Goal: Task Accomplishment & Management: Manage account settings

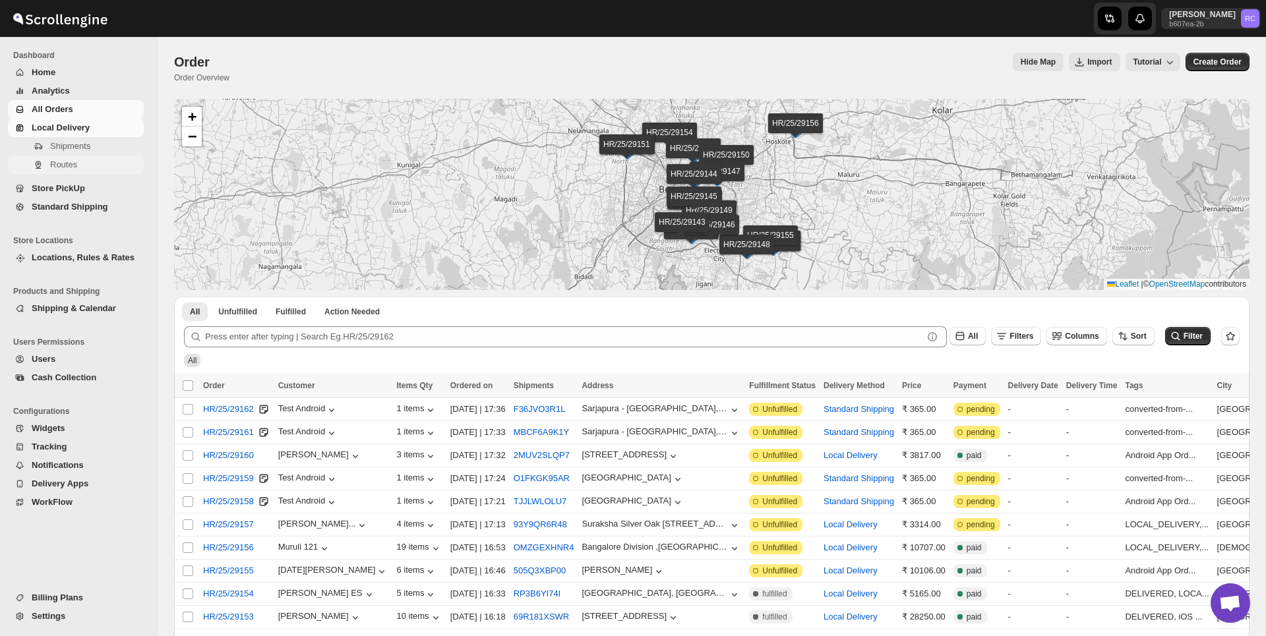
click at [76, 160] on span "Routes" at bounding box center [63, 165] width 27 height 10
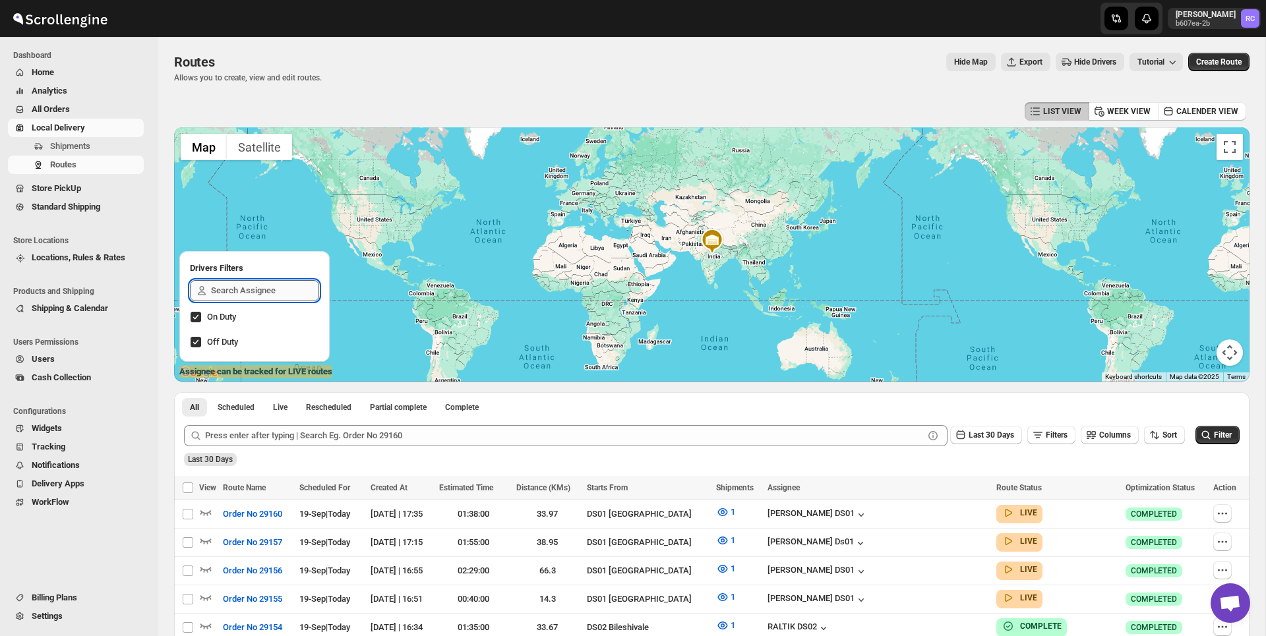
click at [250, 294] on input "text" at bounding box center [265, 290] width 108 height 21
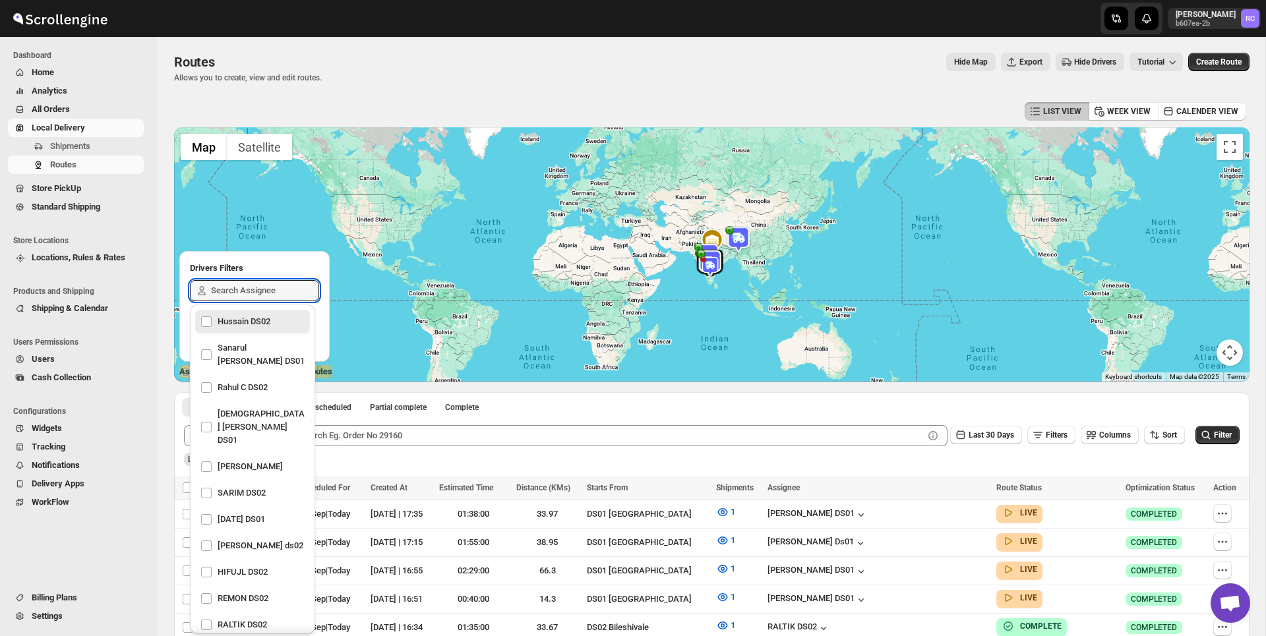
click at [242, 328] on div "Hussain DS02" at bounding box center [252, 322] width 104 height 18
checkbox input "true"
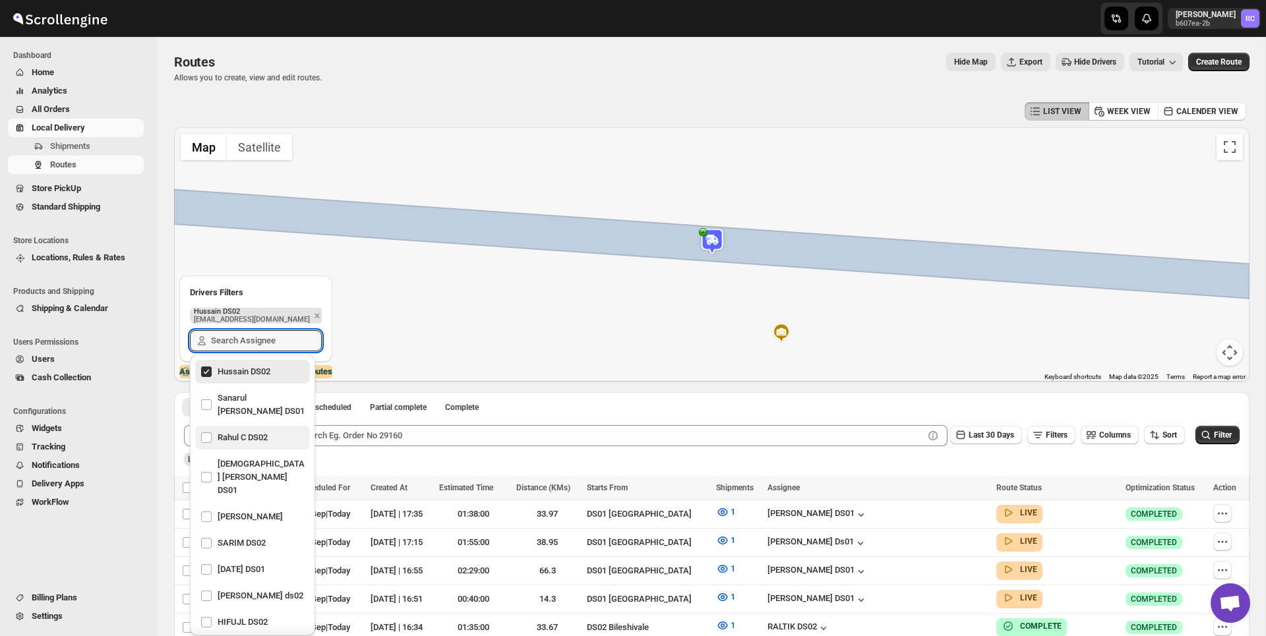
click at [248, 429] on div "Rahul C DS02" at bounding box center [252, 438] width 104 height 18
checkbox input "true"
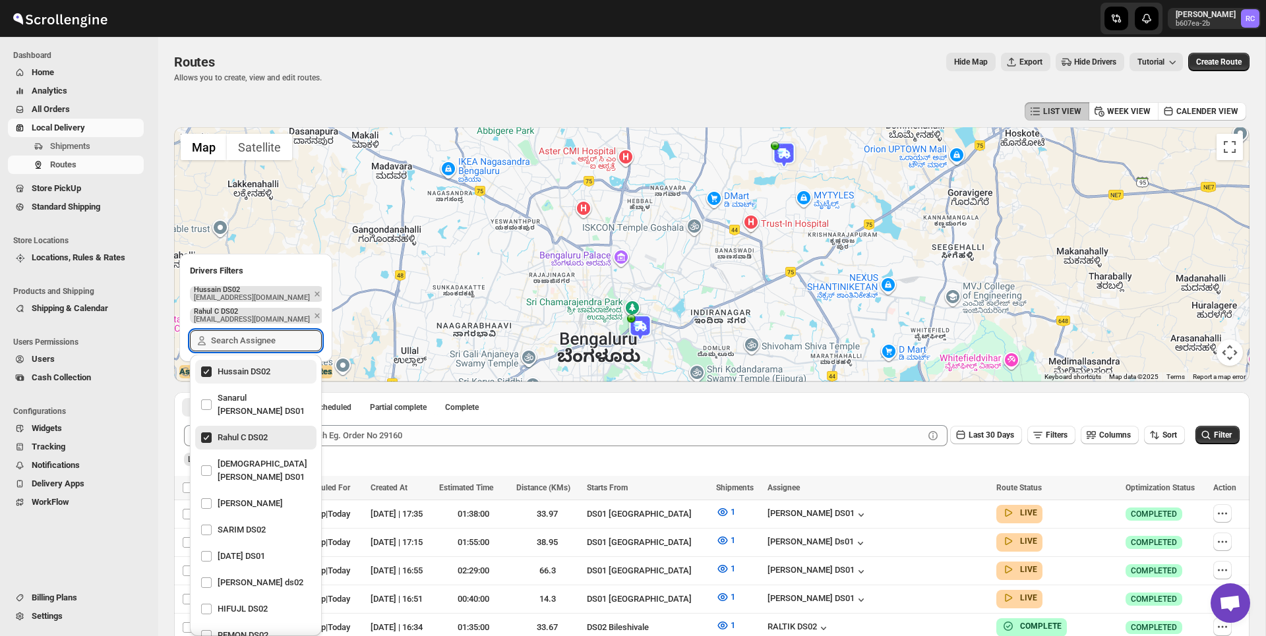
click at [243, 376] on div "Hussain DS02" at bounding box center [255, 372] width 111 height 18
checkbox input "false"
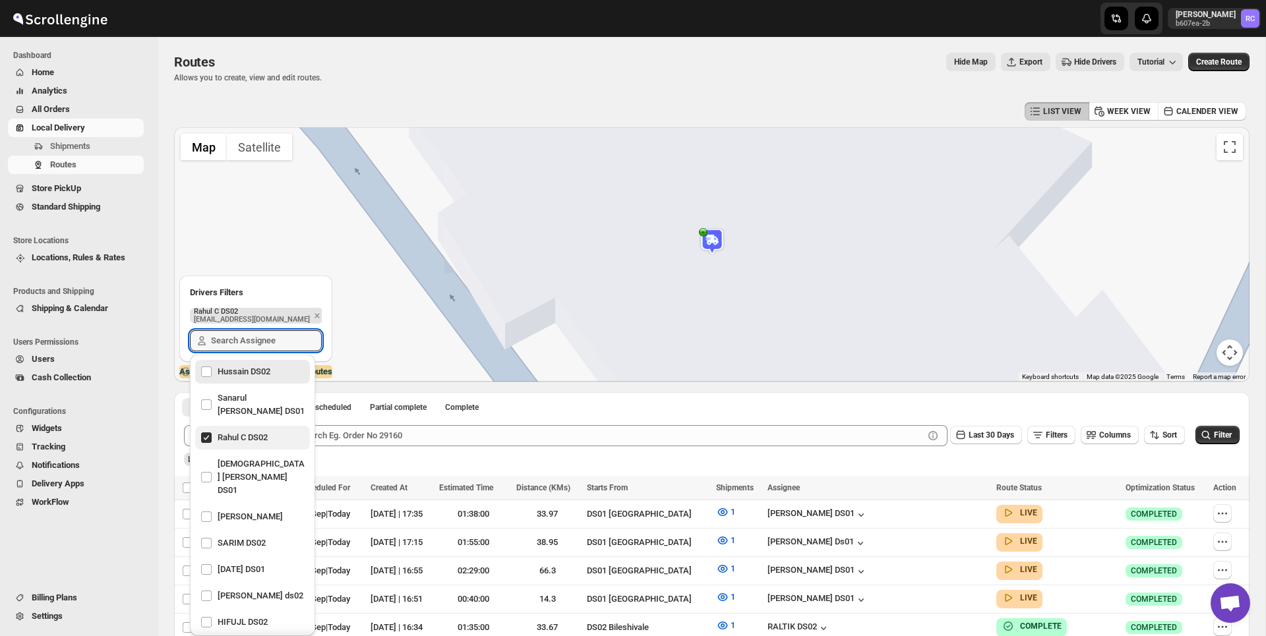
click at [245, 429] on div "Rahul C DS02" at bounding box center [252, 438] width 104 height 18
checkbox input "false"
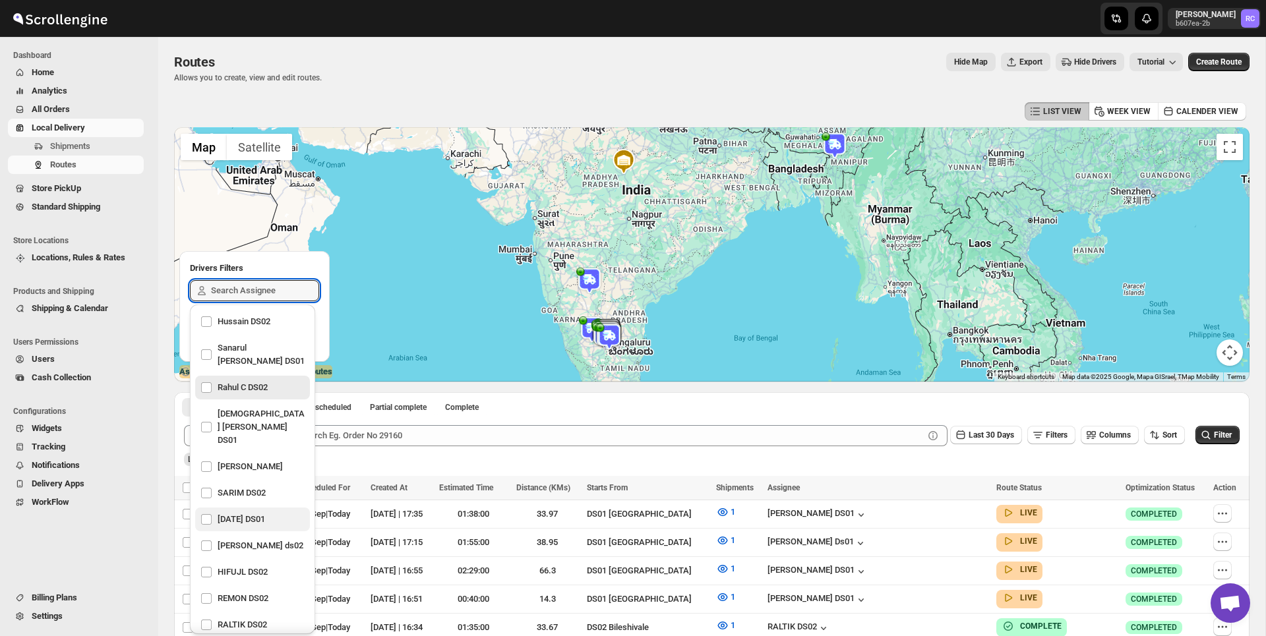
click at [274, 508] on div "[DATE] DS01" at bounding box center [252, 520] width 115 height 24
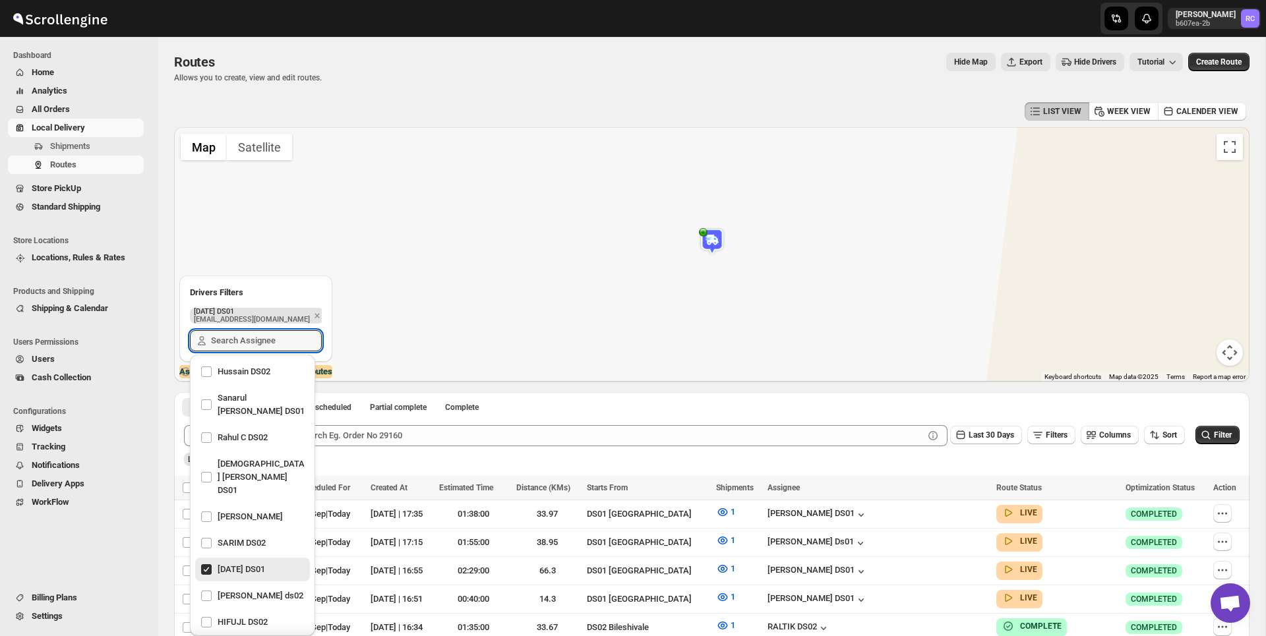
click at [255, 560] on div "[DATE] DS01" at bounding box center [252, 569] width 104 height 18
checkbox input "false"
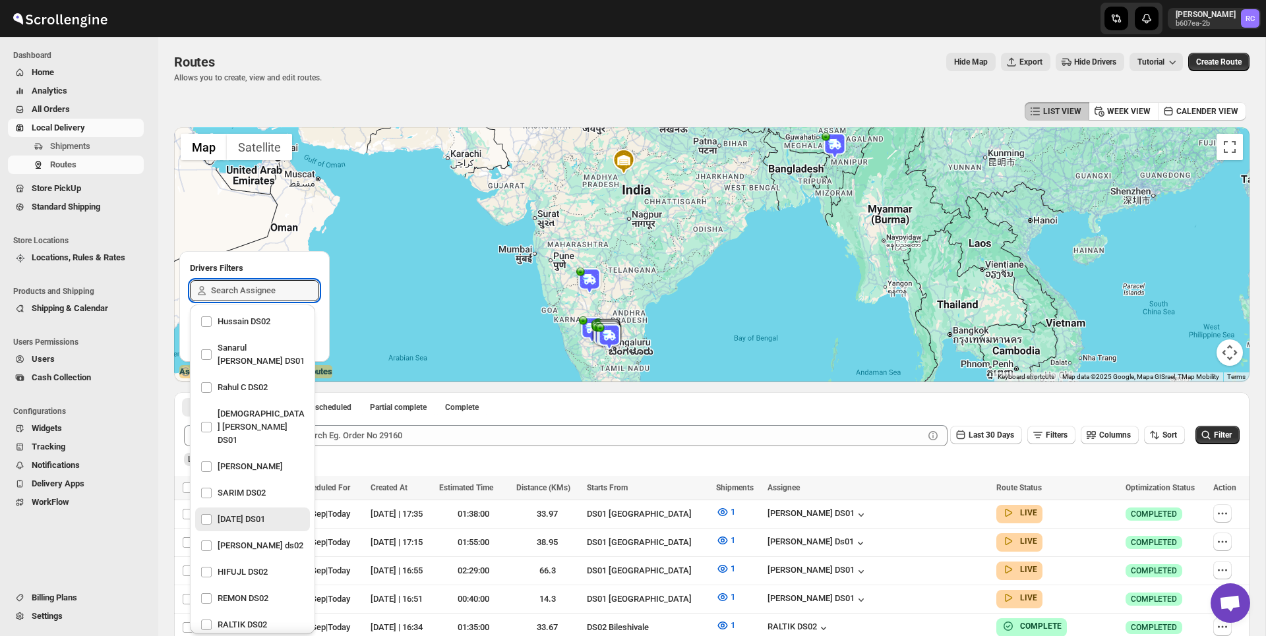
click at [768, 65] on div "Hide Map Export Hide Drivers Tutorial" at bounding box center [757, 62] width 851 height 18
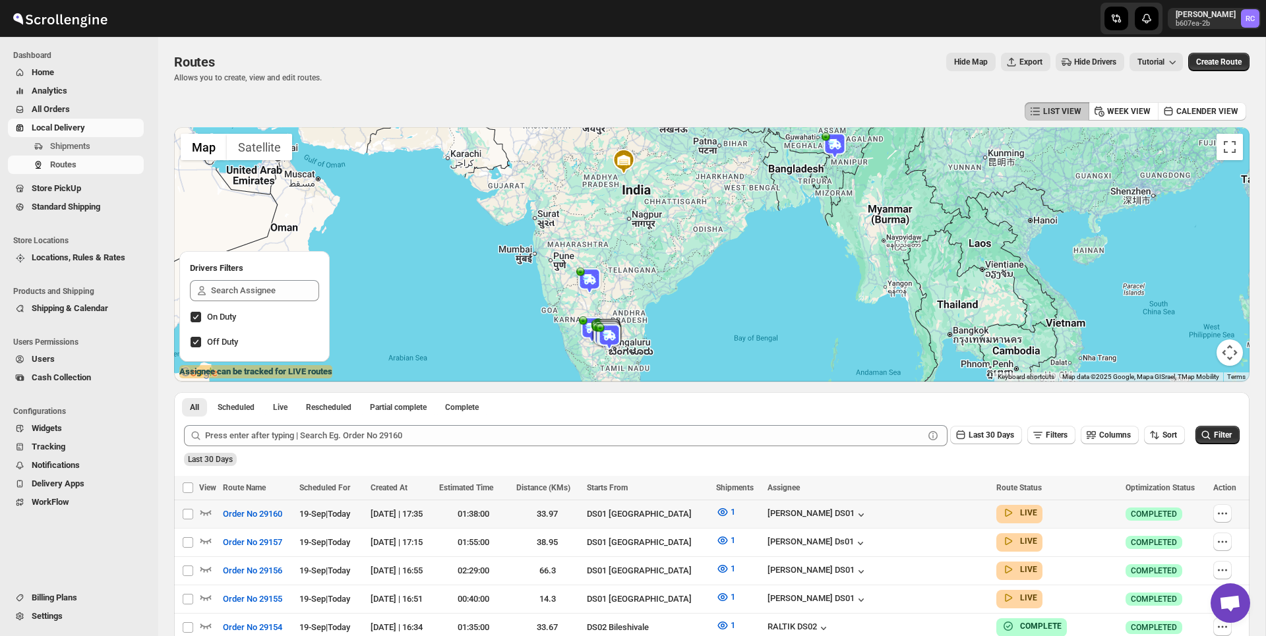
scroll to position [105, 0]
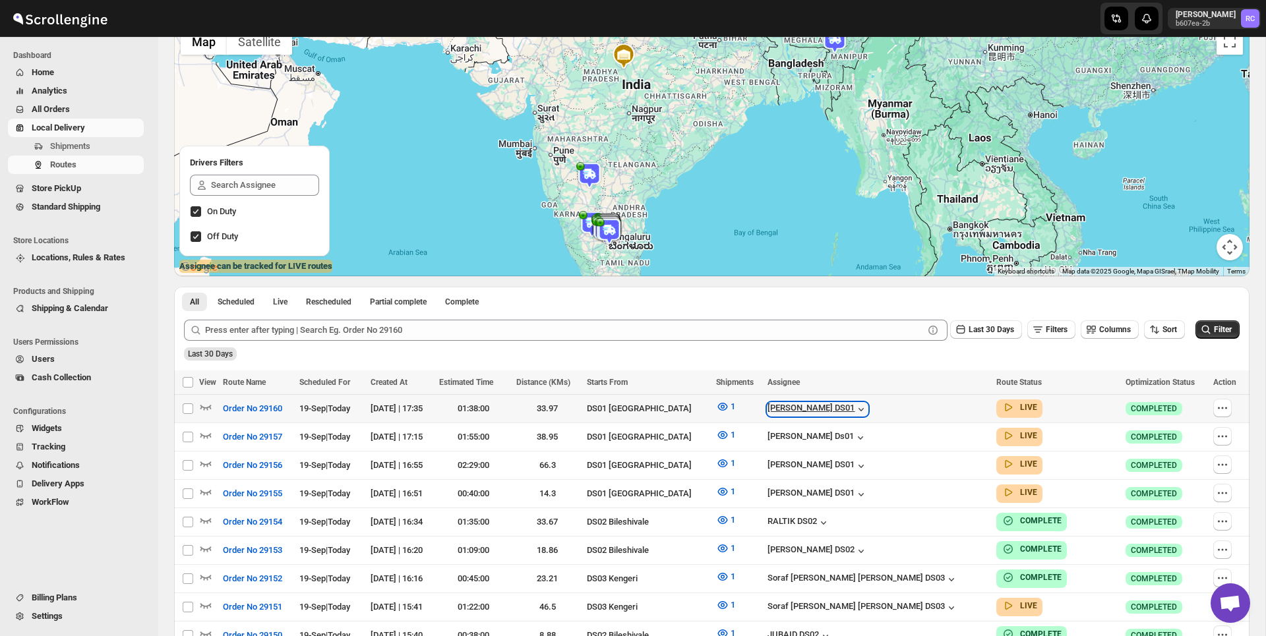
click at [858, 404] on div "[PERSON_NAME] DS01" at bounding box center [817, 409] width 100 height 13
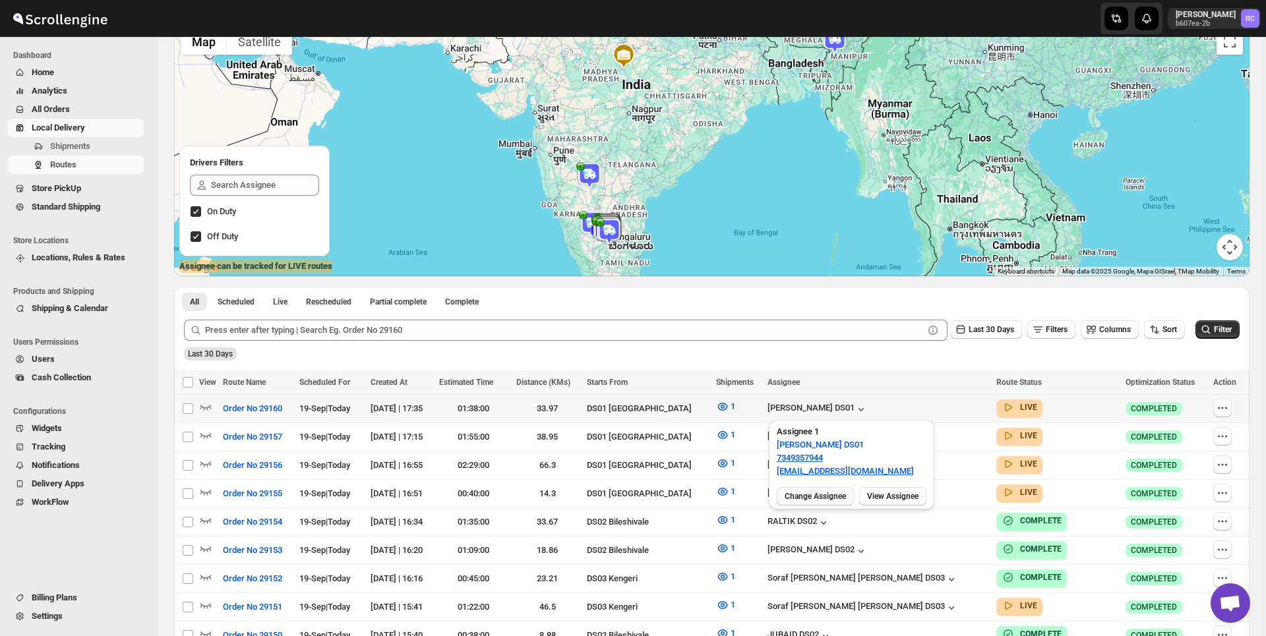
click at [824, 496] on span "Change Assignee" at bounding box center [815, 496] width 61 height 11
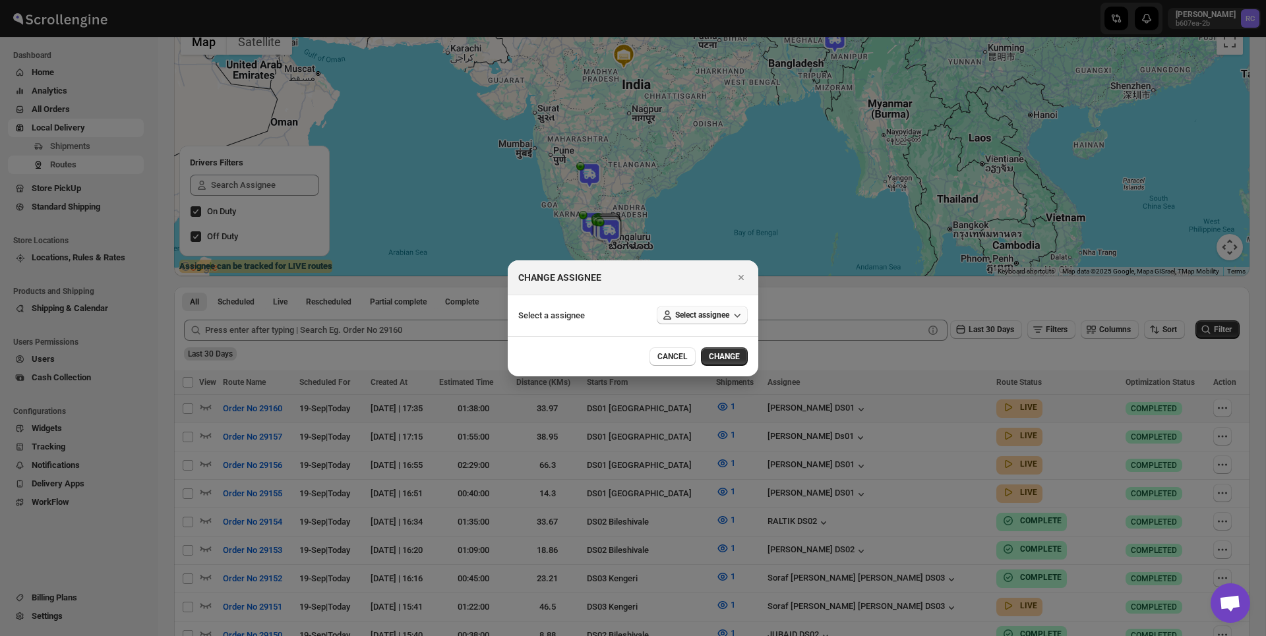
click at [703, 314] on span "Select assignee" at bounding box center [702, 315] width 54 height 11
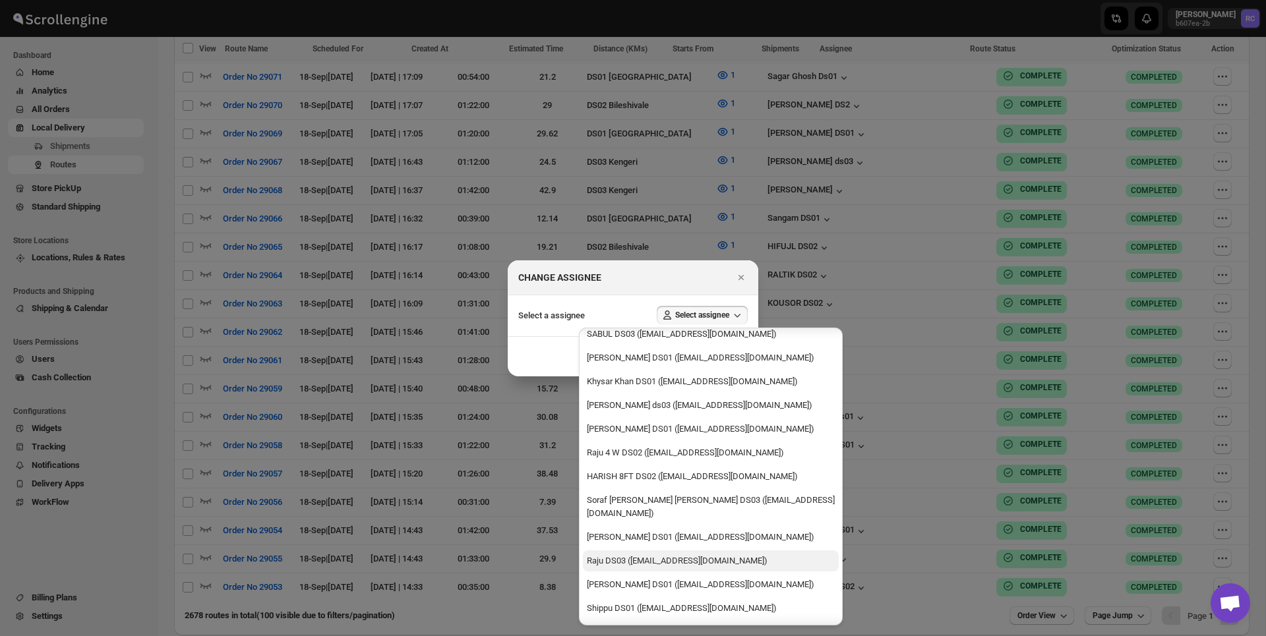
scroll to position [0, 0]
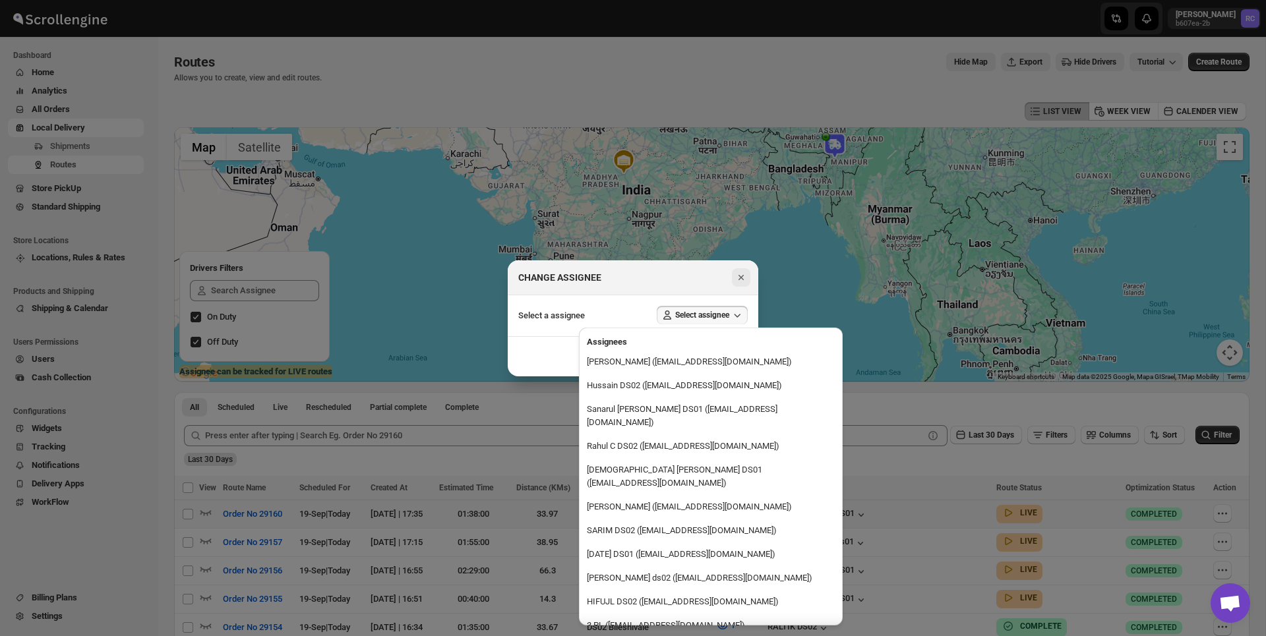
click at [735, 280] on icon "Close" at bounding box center [741, 277] width 13 height 13
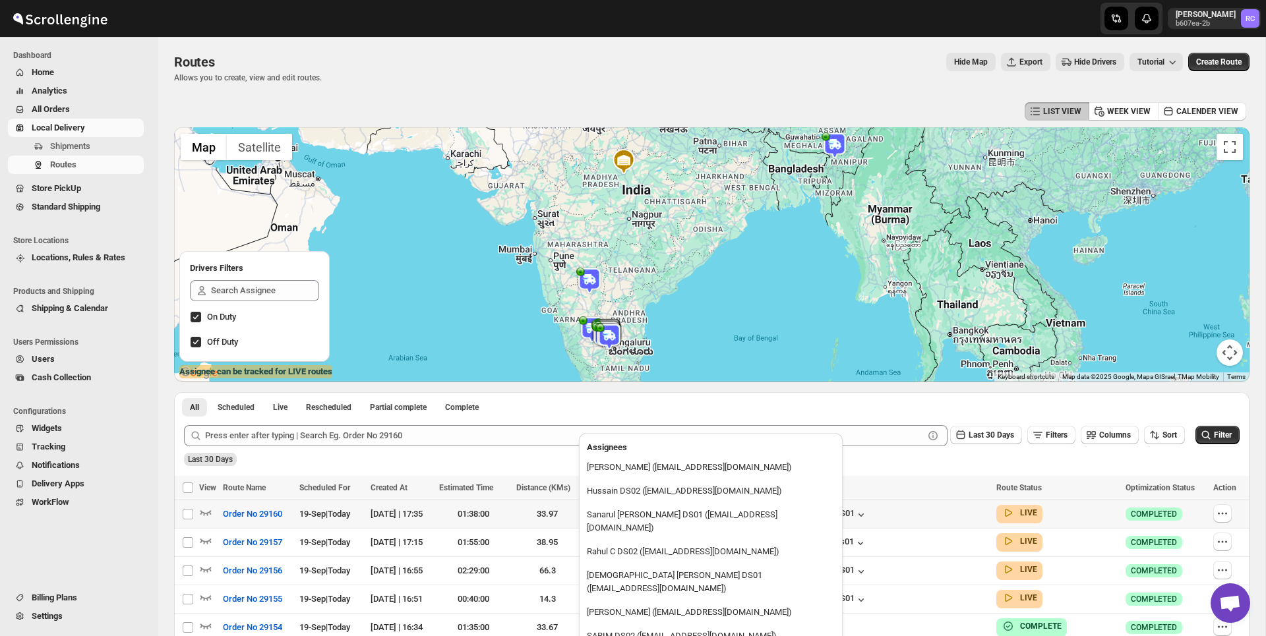
scroll to position [105, 0]
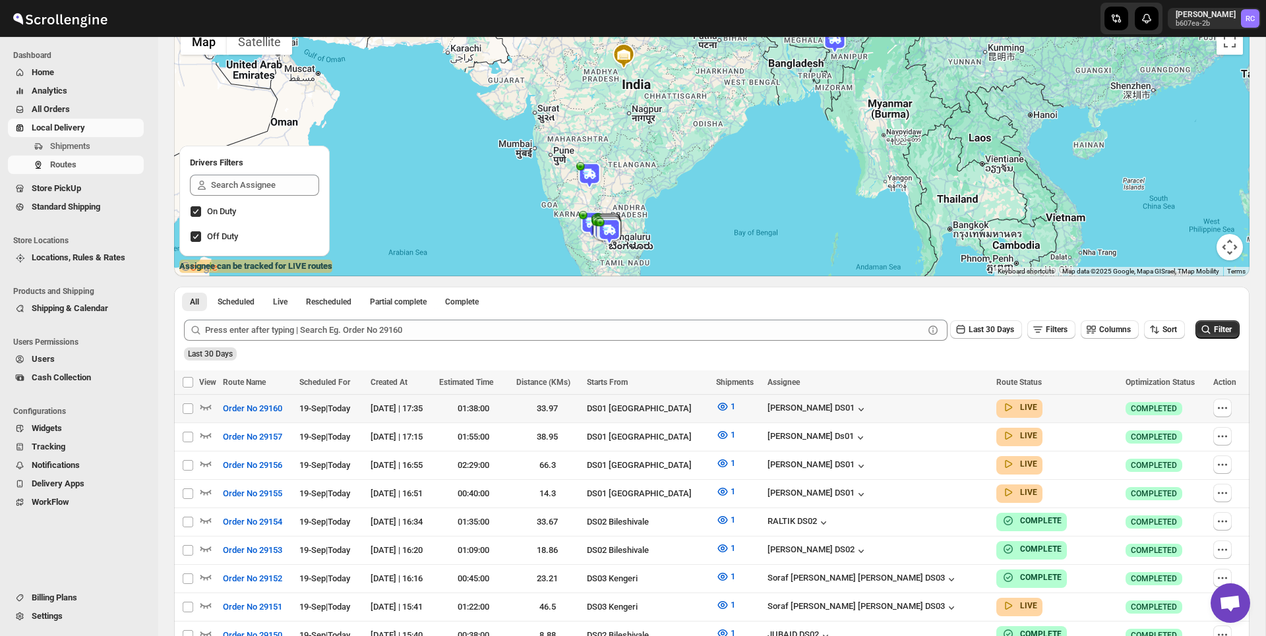
click at [1215, 34] on div "[PERSON_NAME] b607ea-2b RC" at bounding box center [1217, 18] width 98 height 37
click at [1212, 28] on button "[PERSON_NAME] b607ea-2b RC" at bounding box center [1214, 18] width 93 height 21
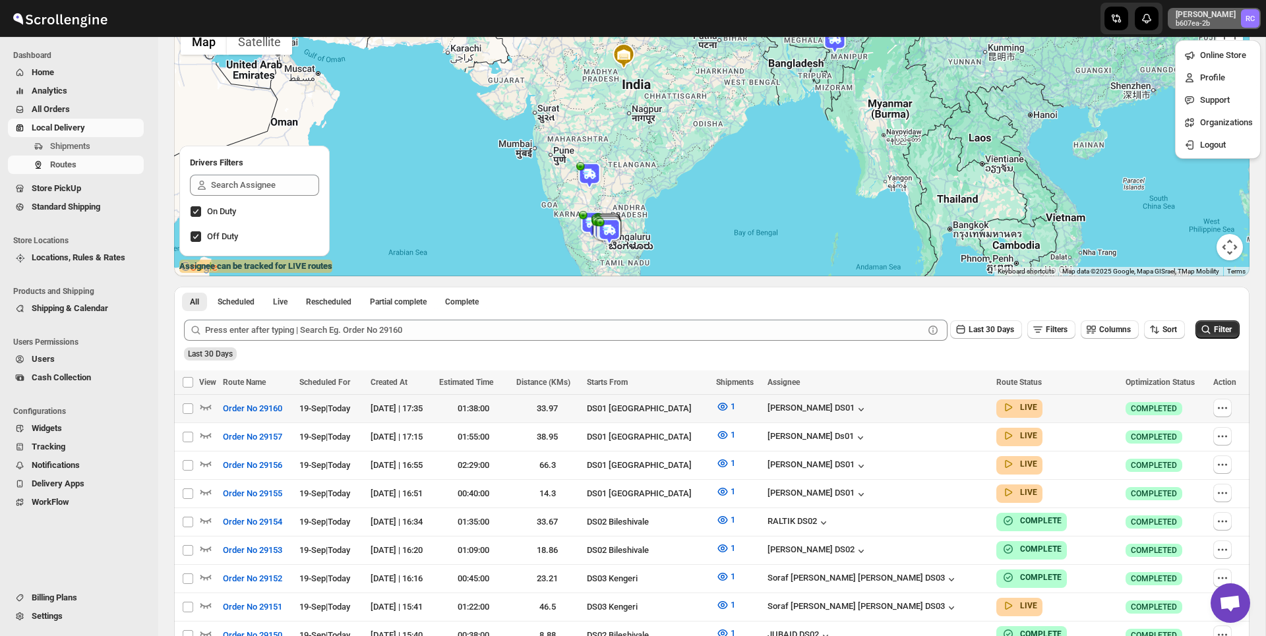
click at [65, 597] on span "Billing Plans" at bounding box center [54, 598] width 45 height 10
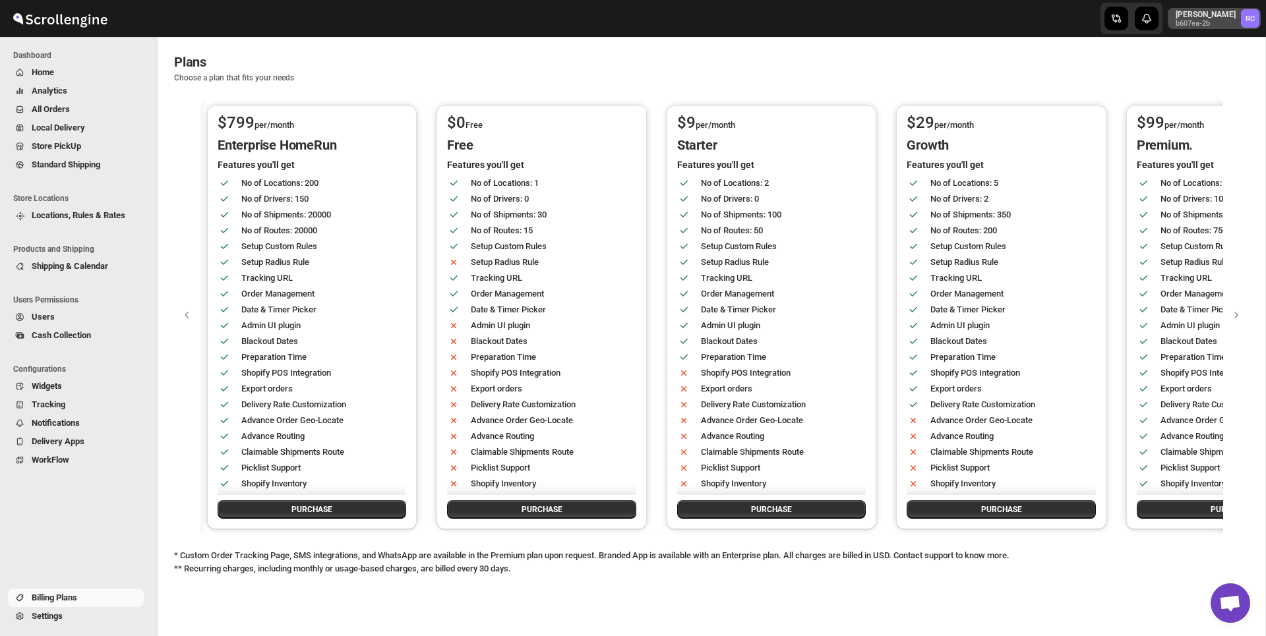
click at [1214, 16] on p "[PERSON_NAME]" at bounding box center [1206, 14] width 60 height 11
click at [1207, 138] on span "Logout" at bounding box center [1226, 144] width 53 height 13
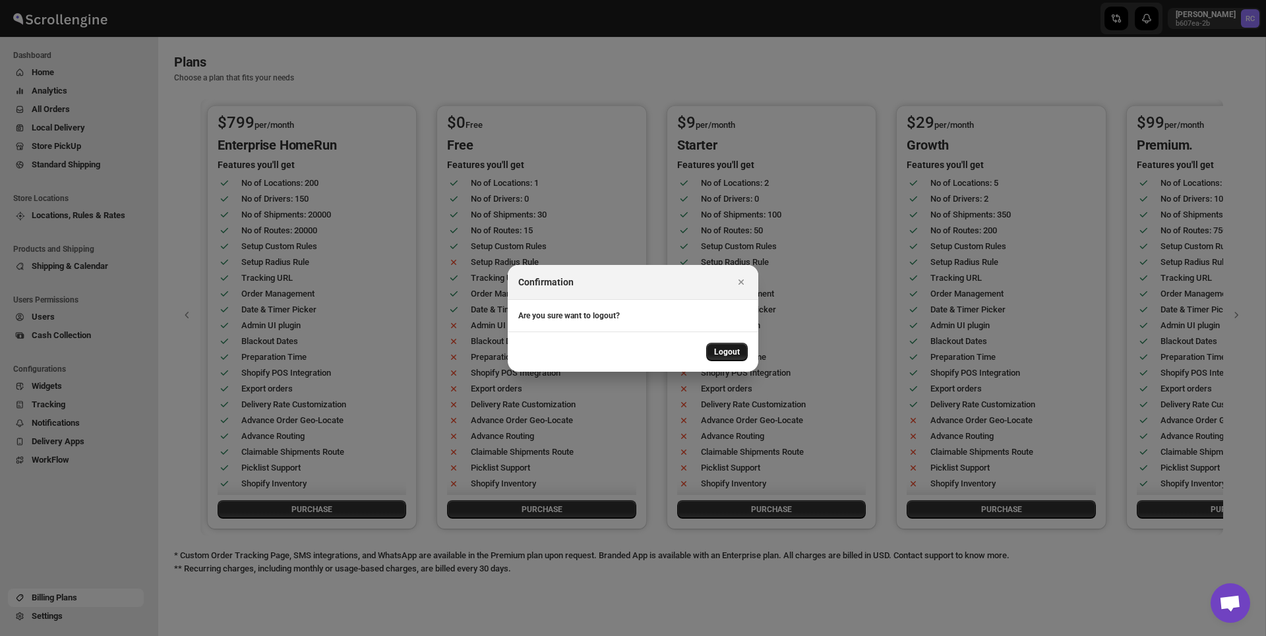
click at [734, 353] on span "Logout" at bounding box center [727, 352] width 26 height 11
